Goal: Check status: Check status

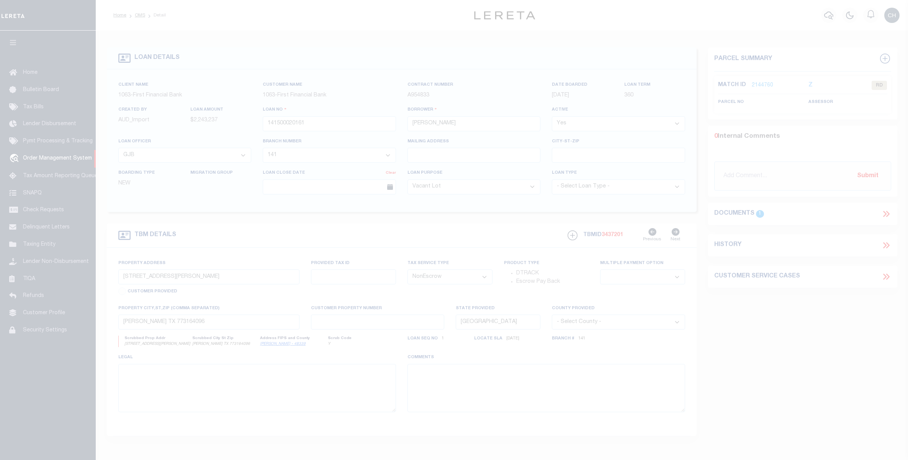
select select "1519"
select select "792"
select select "400"
select select "NonEscrow"
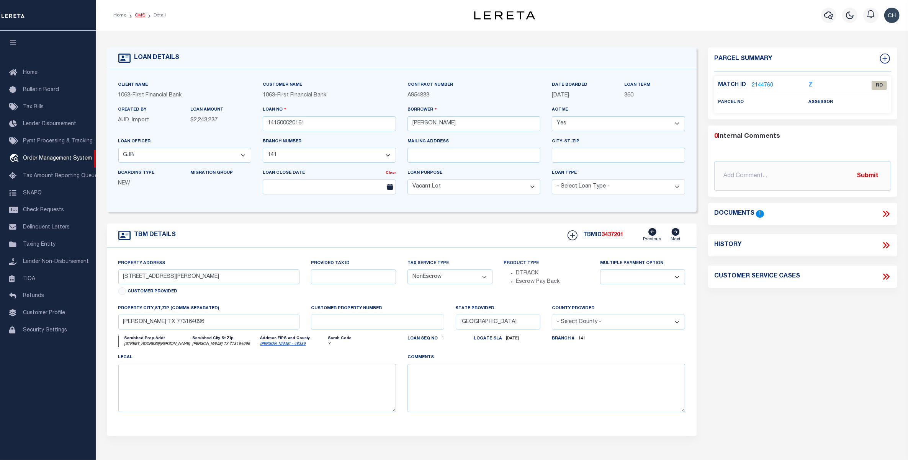
click at [139, 14] on link "OMS" at bounding box center [140, 15] width 10 height 5
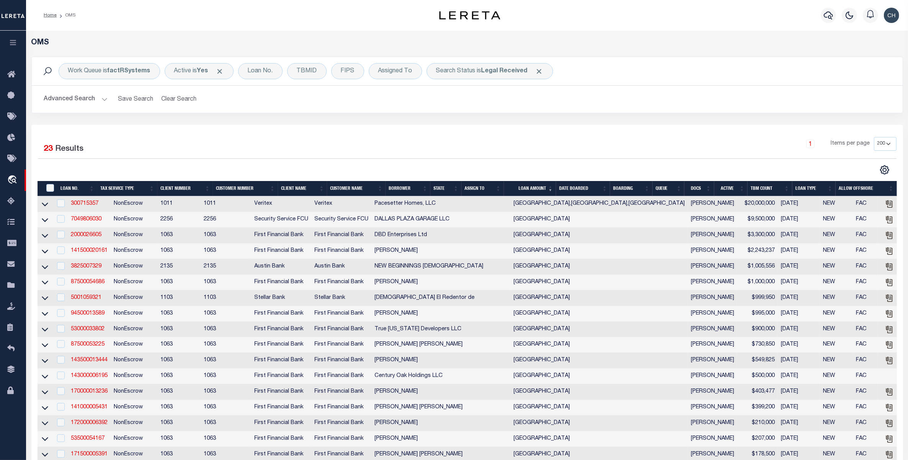
click at [537, 191] on th "LOAN AMOUNT" at bounding box center [530, 189] width 52 height 16
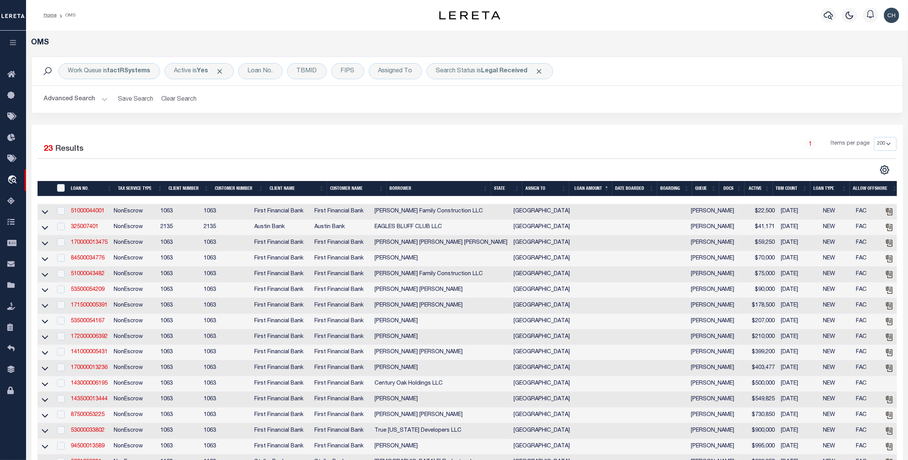
click at [71, 97] on button "Advanced Search" at bounding box center [76, 99] width 64 height 15
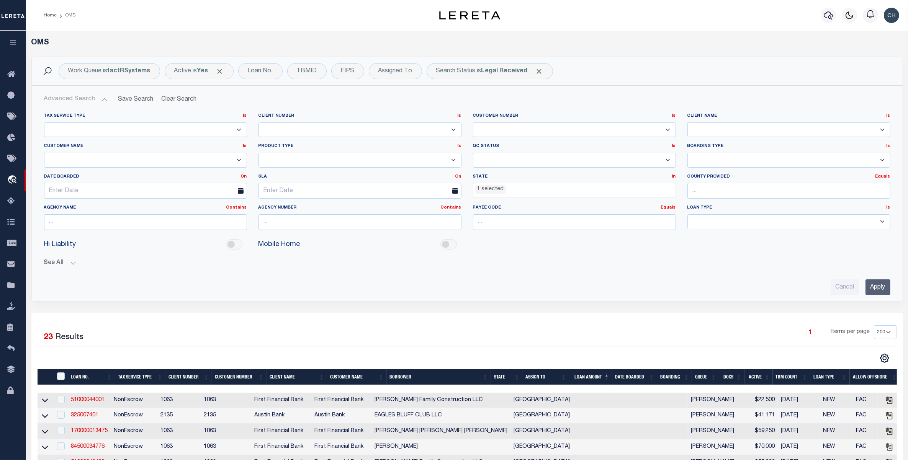
click at [609, 187] on ul "1 selected" at bounding box center [574, 188] width 202 height 10
click at [609, 186] on ul "1 selected" at bounding box center [574, 188] width 202 height 10
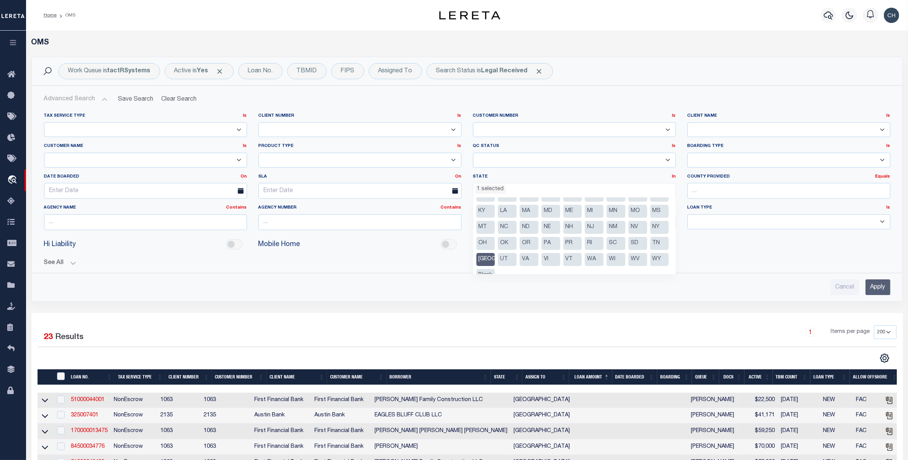
scroll to position [39, 0]
click at [495, 248] on li "[GEOGRAPHIC_DATA]" at bounding box center [485, 248] width 19 height 13
select select
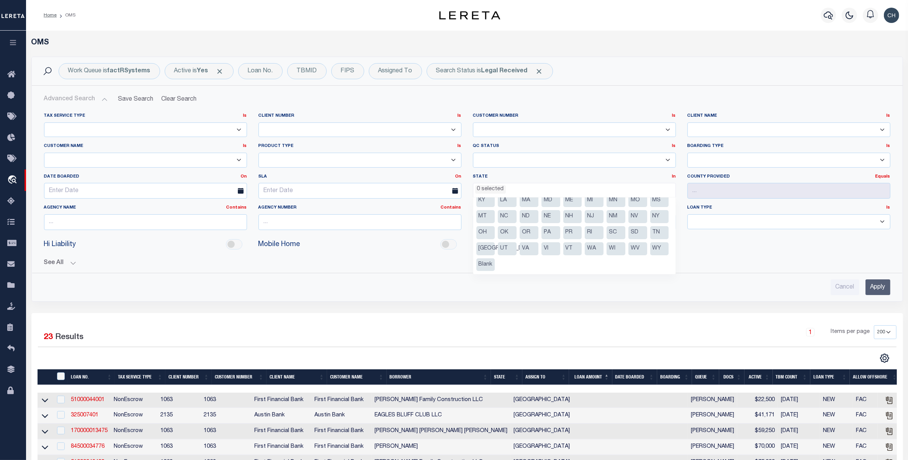
click at [876, 287] on input "Apply" at bounding box center [877, 287] width 25 height 16
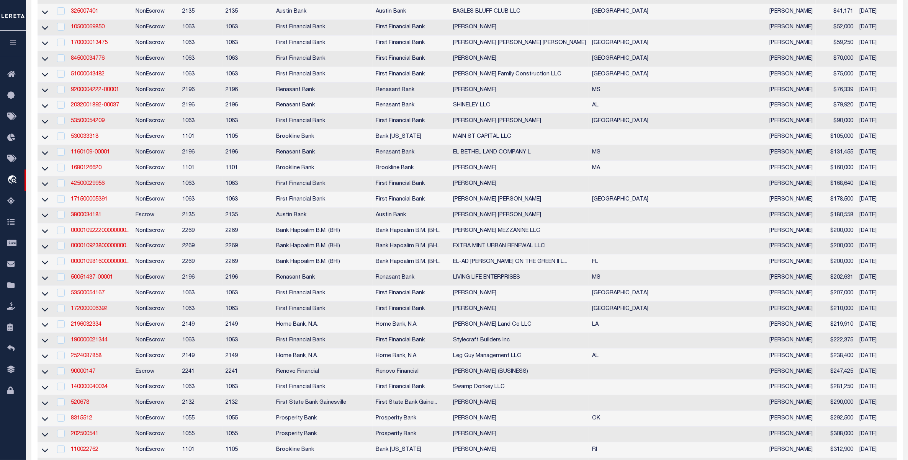
scroll to position [0, 0]
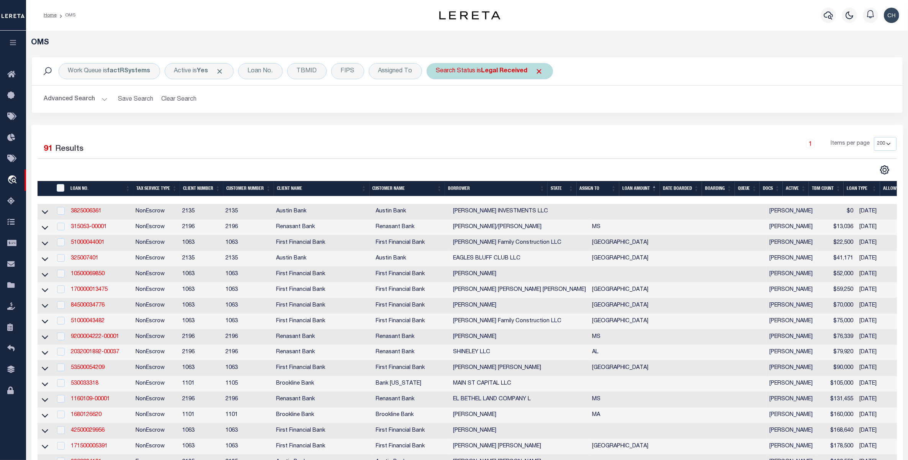
click at [487, 73] on b "Legal Received" at bounding box center [504, 71] width 46 height 6
click at [483, 108] on select "Automated Search Bad Parcel Complete Duplicate Parcel High Dollar Reporting In …" at bounding box center [492, 108] width 113 height 15
select select "IP"
click at [437, 102] on select "Automated Search Bad Parcel Complete Duplicate Parcel High Dollar Reporting In …" at bounding box center [492, 108] width 113 height 15
click at [536, 125] on input "Apply" at bounding box center [537, 125] width 23 height 13
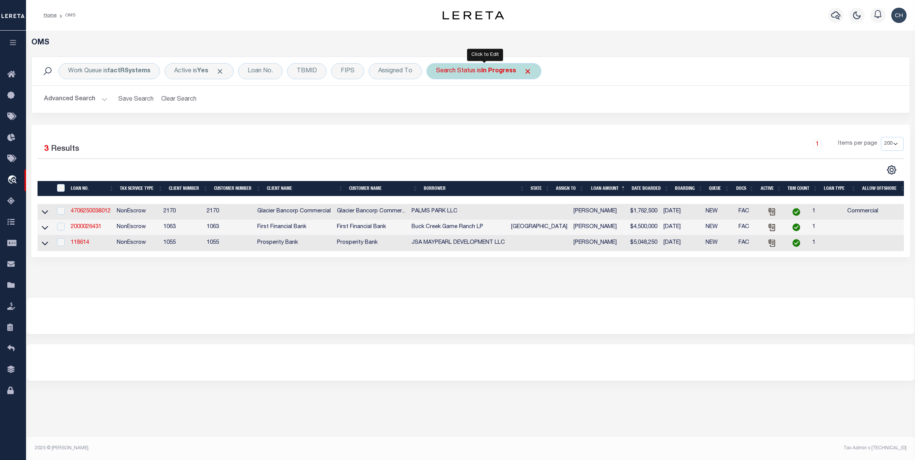
click at [489, 70] on b "In Progress" at bounding box center [498, 71] width 35 height 6
click at [485, 104] on select "Automated Search Bad Parcel Complete Duplicate Parcel High Dollar Reporting In …" at bounding box center [492, 108] width 113 height 15
select select "RD"
click at [437, 102] on select "Automated Search Bad Parcel Complete Duplicate Parcel High Dollar Reporting In …" at bounding box center [492, 108] width 113 height 15
click at [537, 123] on input "Apply" at bounding box center [537, 125] width 23 height 13
